Goal: Task Accomplishment & Management: Complete application form

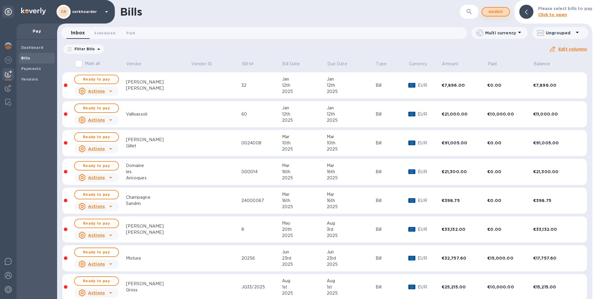
click at [502, 8] on button "Add bill" at bounding box center [496, 11] width 28 height 9
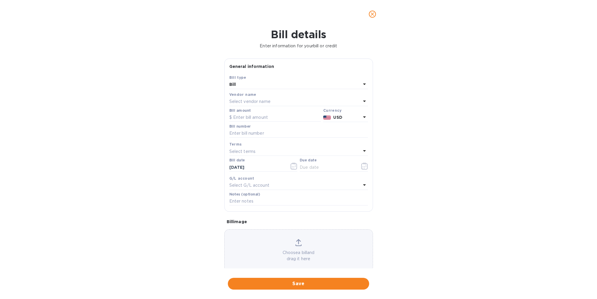
click at [330, 115] on div at bounding box center [327, 117] width 10 height 9
drag, startPoint x: 292, startPoint y: 109, endPoint x: 291, endPoint y: 105, distance: 4.2
click at [291, 105] on div "Bill type Bill Vendor name Select vendor name Bill amount Currency USD Currenci…" at bounding box center [298, 140] width 141 height 135
click at [291, 105] on div "Select vendor name" at bounding box center [295, 102] width 132 height 8
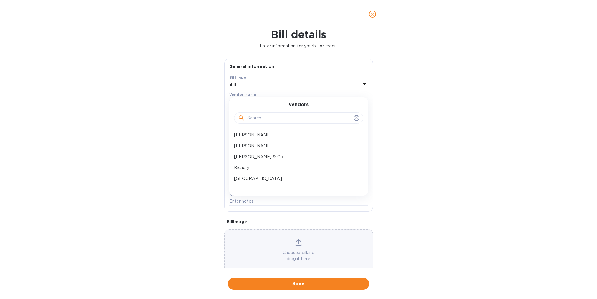
click at [286, 115] on input "text" at bounding box center [299, 118] width 104 height 9
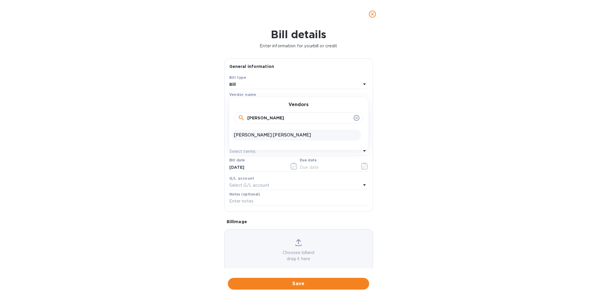
type input "[PERSON_NAME]"
click at [296, 139] on div "[PERSON_NAME] [PERSON_NAME]" at bounding box center [296, 135] width 129 height 11
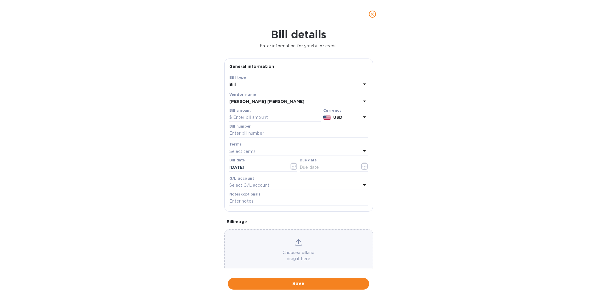
click at [355, 116] on p "USD" at bounding box center [346, 118] width 27 height 6
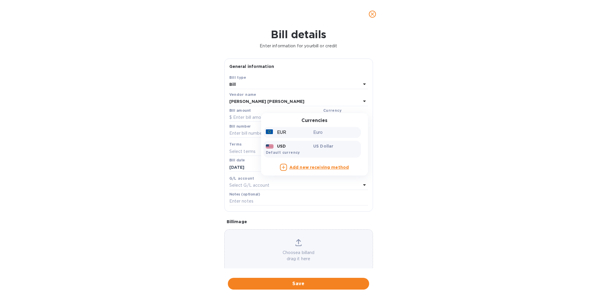
click at [320, 137] on div "EUR Euro" at bounding box center [311, 132] width 97 height 11
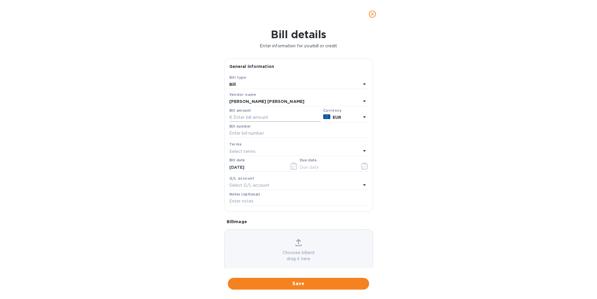
click at [255, 118] on input "text" at bounding box center [275, 117] width 92 height 9
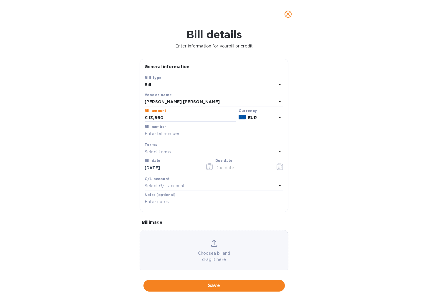
type input "13,960"
paste input "20 250 807"
type input "20 250 807"
click at [188, 150] on div "Select terms" at bounding box center [211, 151] width 132 height 8
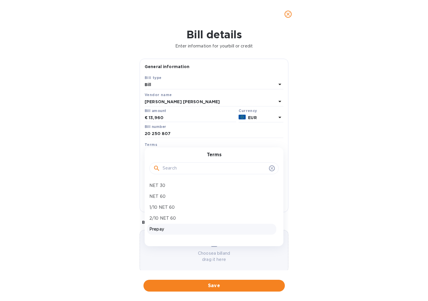
click at [169, 227] on p "Prepay" at bounding box center [211, 229] width 125 height 6
type input "[DATE]"
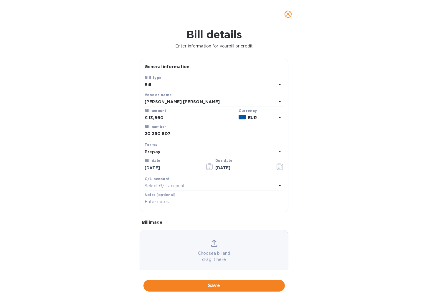
click at [180, 253] on p "Choose a bill and drag it here" at bounding box center [214, 256] width 148 height 12
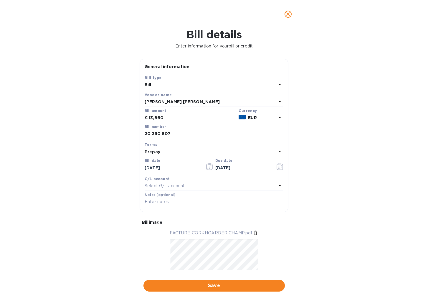
scroll to position [28, 0]
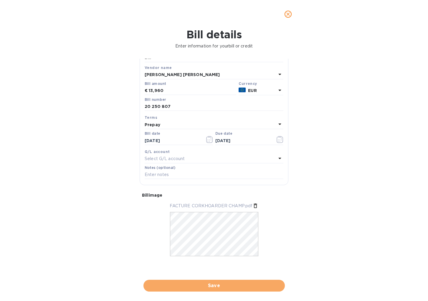
click at [242, 288] on span "Save" at bounding box center [214, 285] width 132 height 7
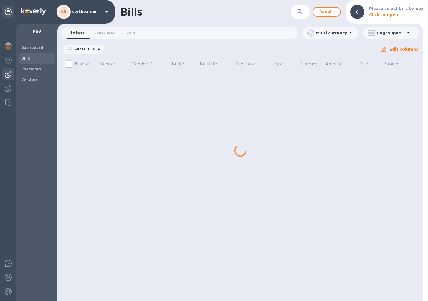
scroll to position [0, 0]
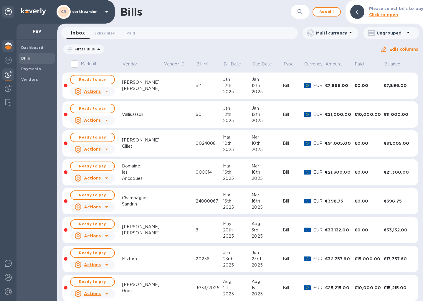
click at [14, 44] on div at bounding box center [8, 46] width 12 height 13
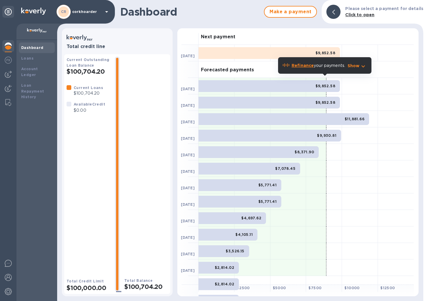
click at [329, 85] on b "$9,852.58" at bounding box center [325, 86] width 20 height 4
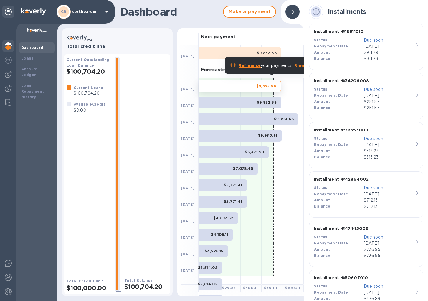
click at [299, 13] on div at bounding box center [292, 11] width 19 height 19
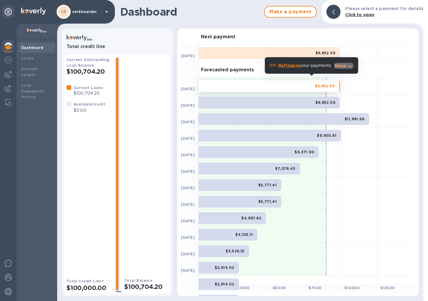
click at [346, 69] on icon "button" at bounding box center [349, 66] width 7 height 7
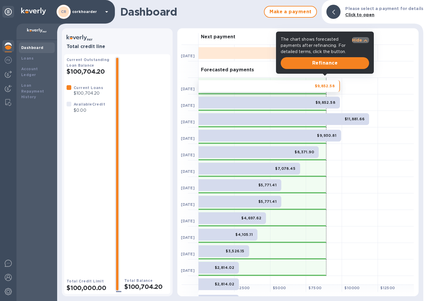
click at [368, 38] on icon "button" at bounding box center [365, 40] width 7 height 7
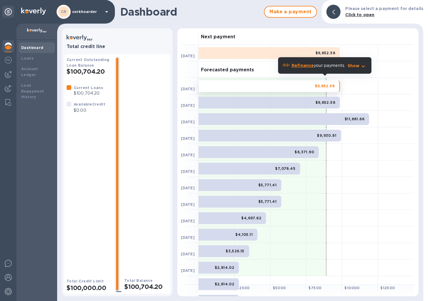
click at [3, 51] on div at bounding box center [8, 46] width 12 height 13
